Goal: Information Seeking & Learning: Learn about a topic

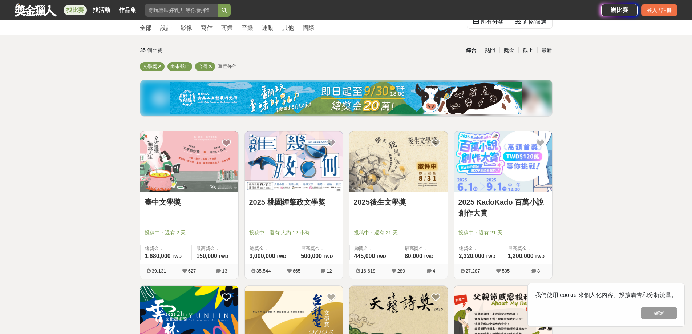
scroll to position [36, 0]
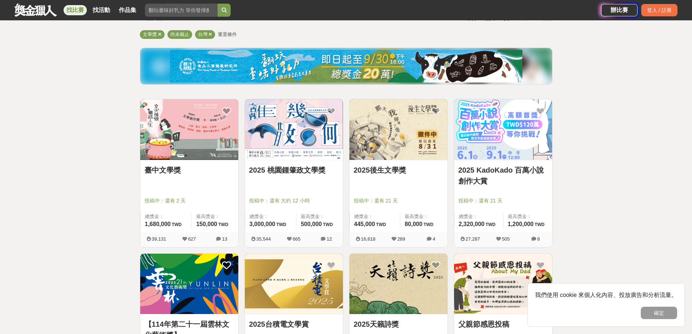
scroll to position [73, 0]
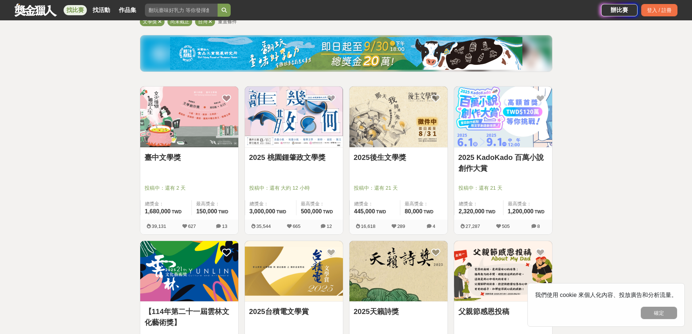
click at [213, 109] on img at bounding box center [189, 116] width 98 height 61
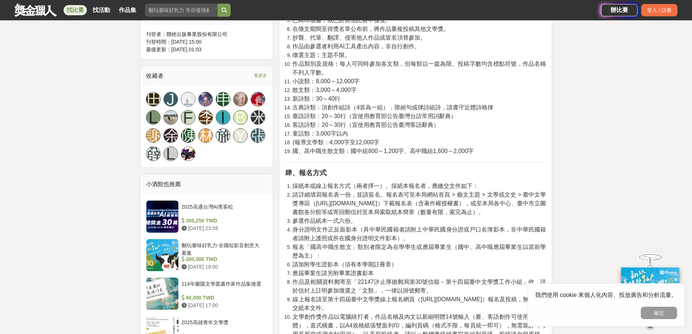
scroll to position [400, 0]
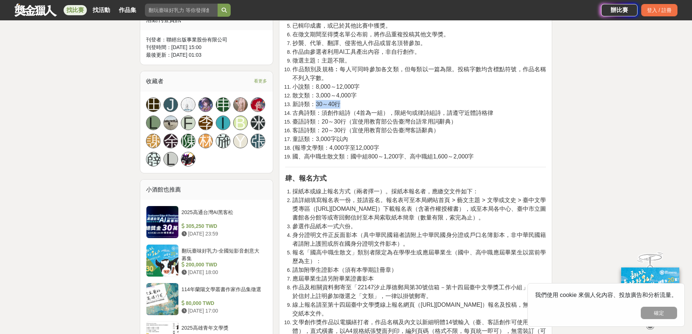
drag, startPoint x: 316, startPoint y: 106, endPoint x: 340, endPoint y: 107, distance: 23.6
click at [340, 107] on span "新詩類：30～40行" at bounding box center [316, 104] width 48 height 6
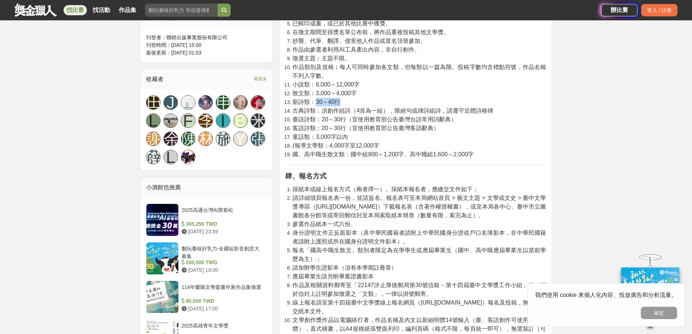
scroll to position [327, 0]
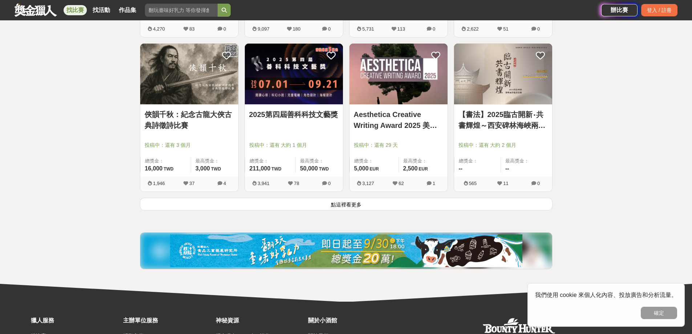
scroll to position [884, 0]
